Goal: Information Seeking & Learning: Learn about a topic

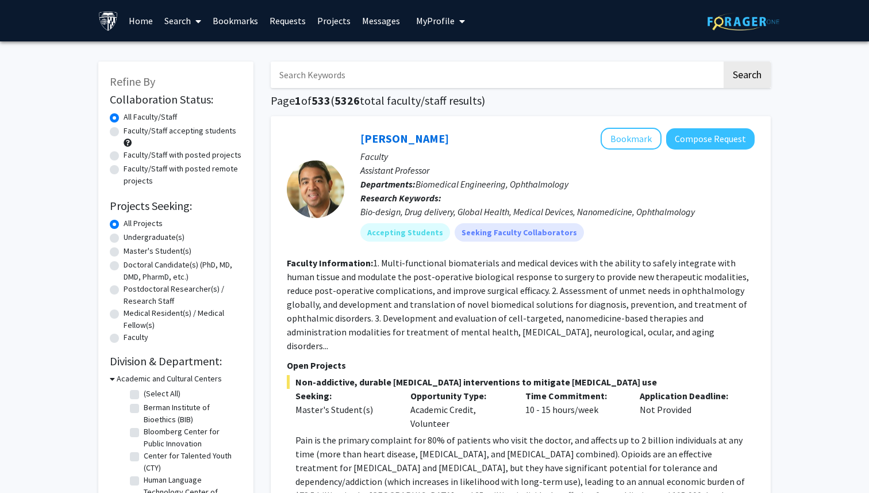
click at [124, 253] on label "Master's Student(s)" at bounding box center [158, 251] width 68 height 12
click at [124, 252] on input "Master's Student(s)" at bounding box center [127, 248] width 7 height 7
radio input "true"
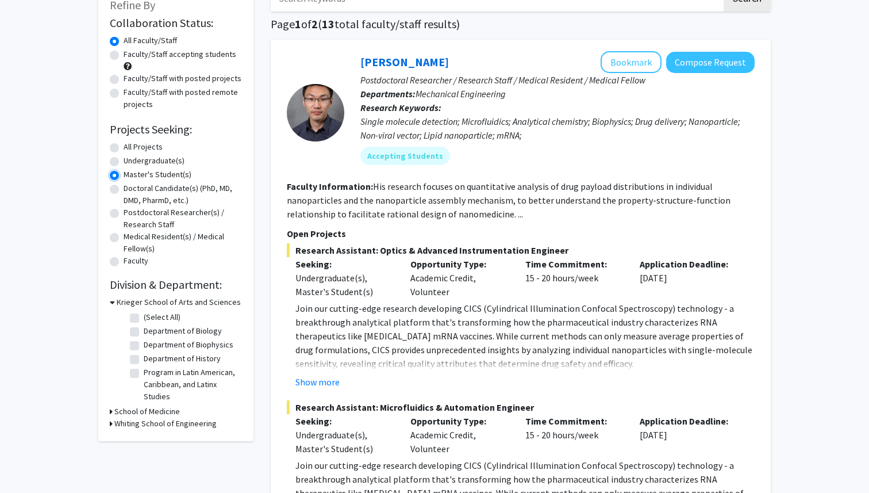
scroll to position [82, 0]
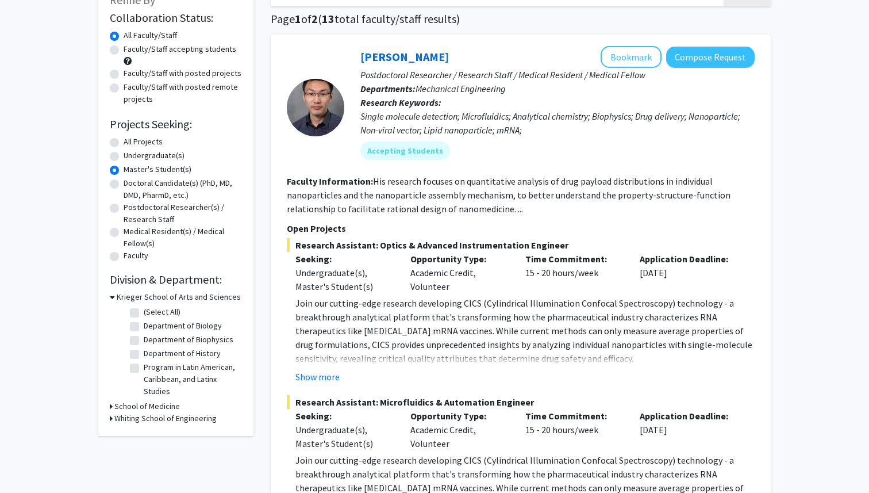
click at [112, 419] on icon at bounding box center [111, 418] width 3 height 12
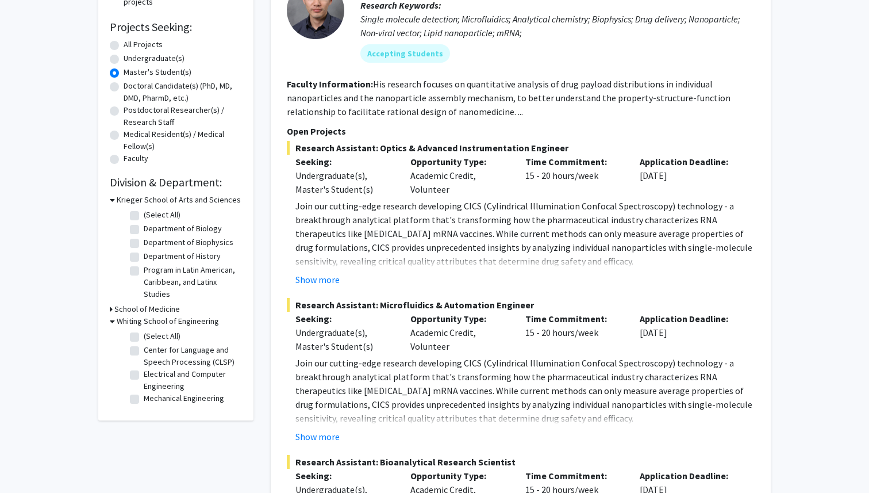
scroll to position [181, 0]
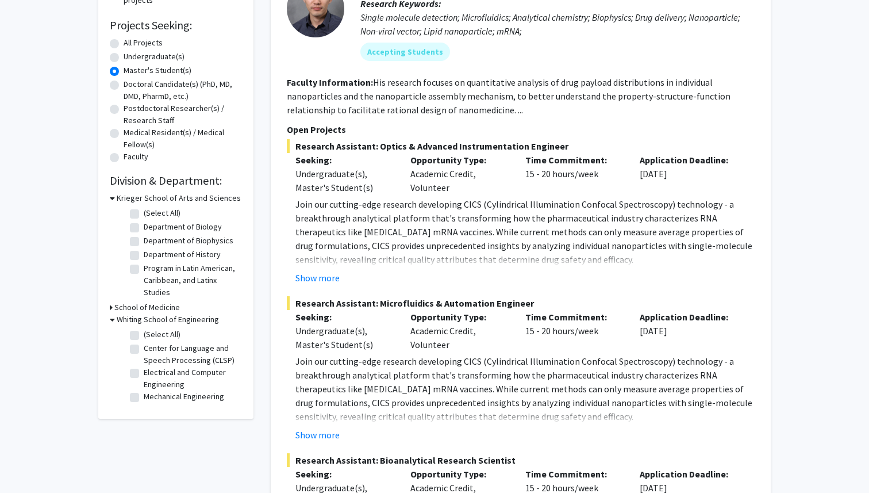
click at [109, 308] on div "Refine By Collaboration Status: Collaboration Status All Faculty/Staff Collabor…" at bounding box center [175, 150] width 155 height 538
click at [114, 308] on h3 "School of Medicine" at bounding box center [147, 307] width 66 height 12
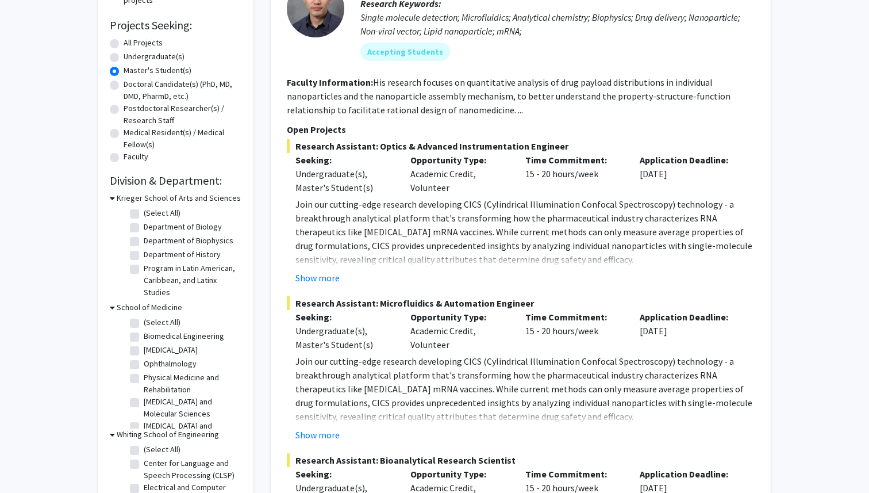
click at [144, 322] on label "(Select All)" at bounding box center [162, 322] width 37 height 12
click at [144, 322] on input "(Select All)" at bounding box center [147, 319] width 7 height 7
checkbox input "true"
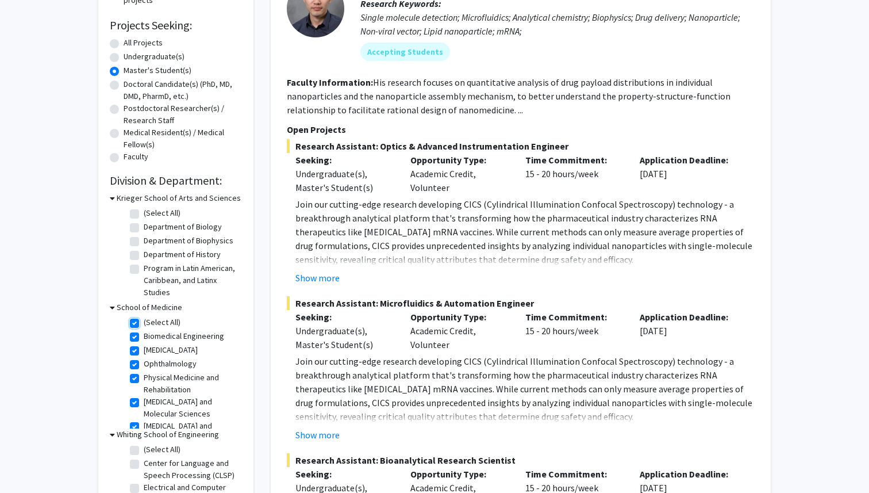
checkbox input "true"
